Goal: Browse casually

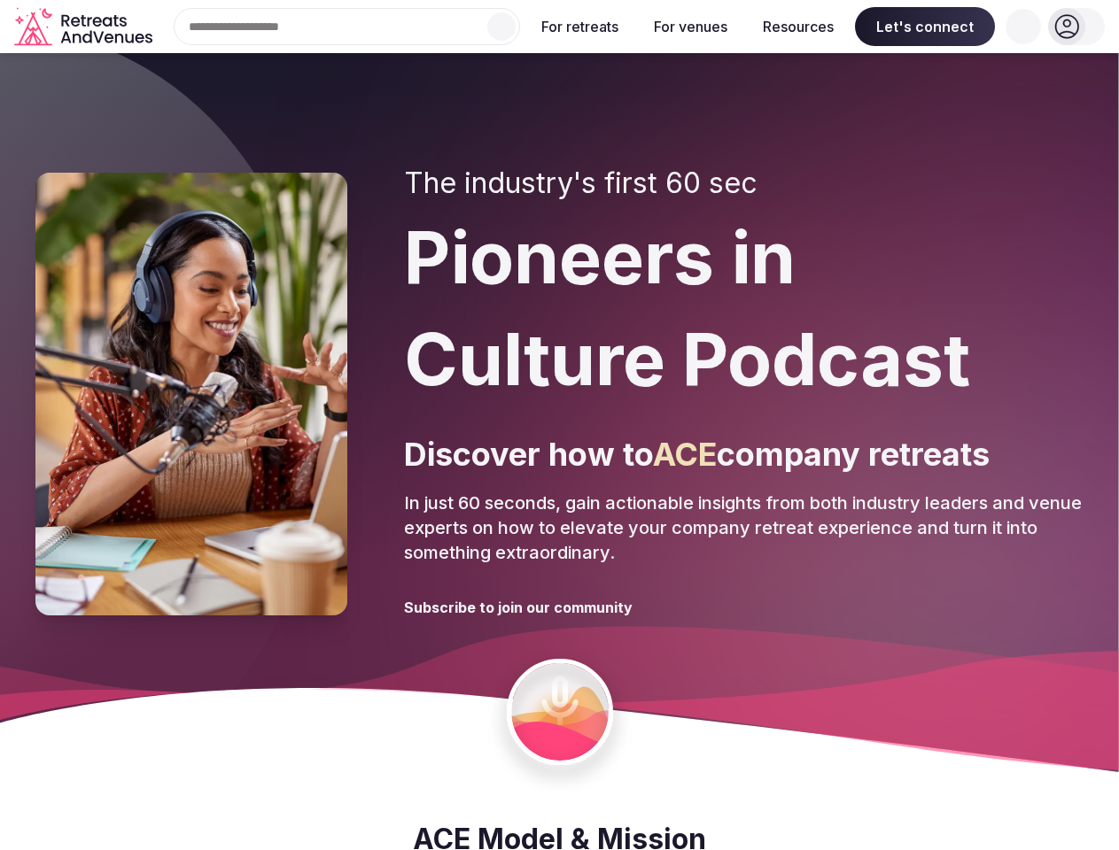
click at [559, 425] on div "The industry's first 60 sec Pioneers in Culture Podcast Discover how to ACE com…" at bounding box center [743, 394] width 679 height 455
click at [347, 27] on div "Search Popular Destinations [GEOGRAPHIC_DATA], [GEOGRAPHIC_DATA] [GEOGRAPHIC_DA…" at bounding box center [339, 26] width 361 height 37
click at [501, 27] on input "text" at bounding box center [347, 26] width 346 height 37
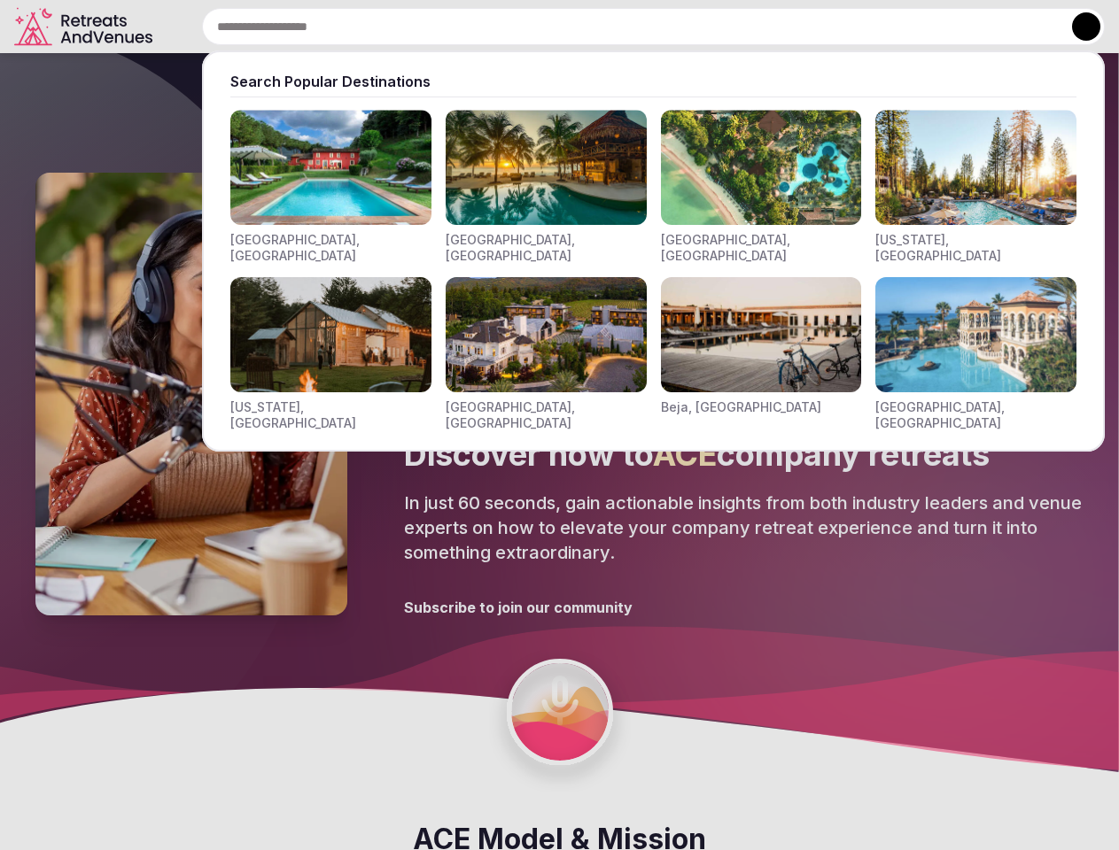
click at [580, 27] on input "text" at bounding box center [653, 26] width 903 height 37
click at [690, 27] on input "text" at bounding box center [653, 26] width 903 height 37
click at [798, 27] on input "text" at bounding box center [653, 26] width 903 height 37
click at [925, 27] on input "text" at bounding box center [653, 26] width 903 height 37
click at [1023, 27] on input "text" at bounding box center [653, 26] width 903 height 37
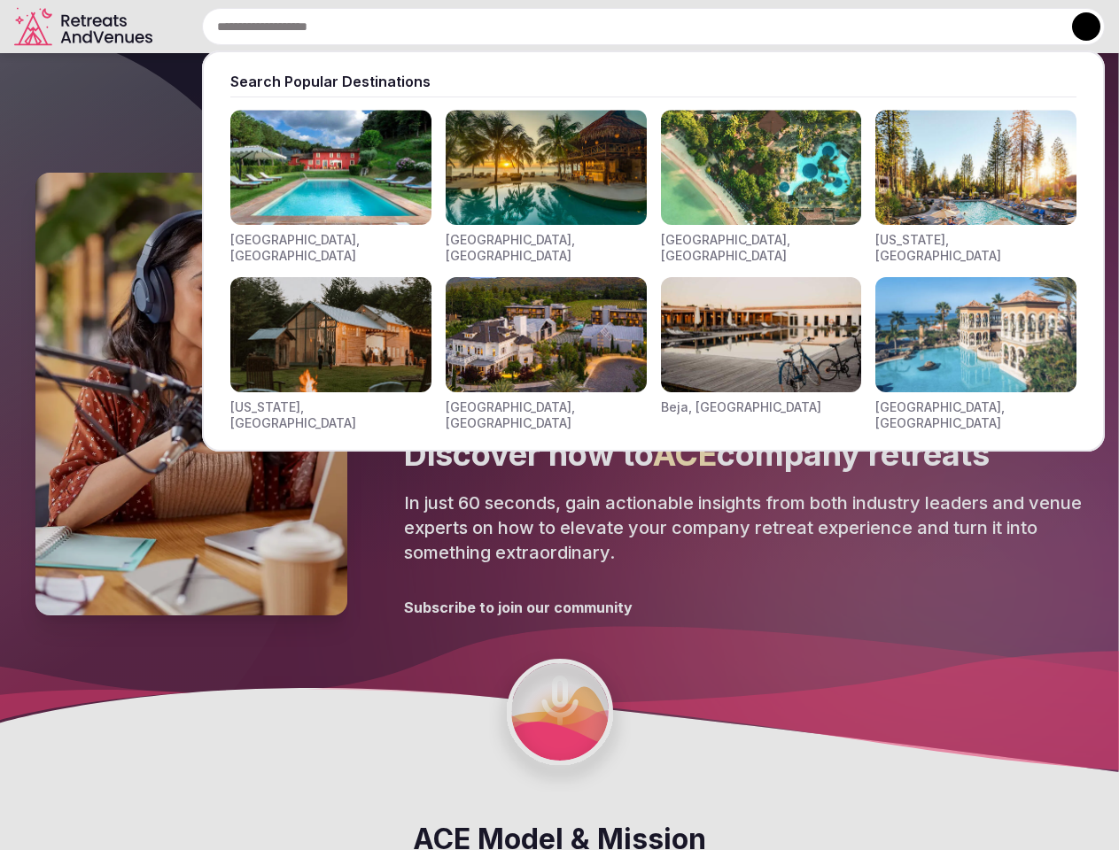
click at [1076, 27] on button at bounding box center [1086, 26] width 28 height 28
